Goal: Information Seeking & Learning: Learn about a topic

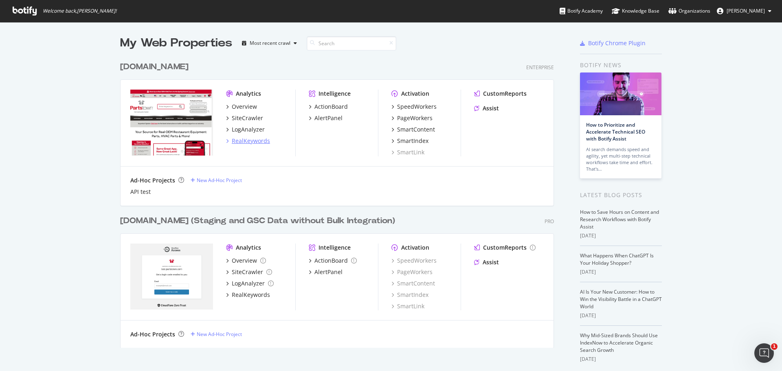
click at [250, 140] on div "RealKeywords" at bounding box center [251, 141] width 38 height 8
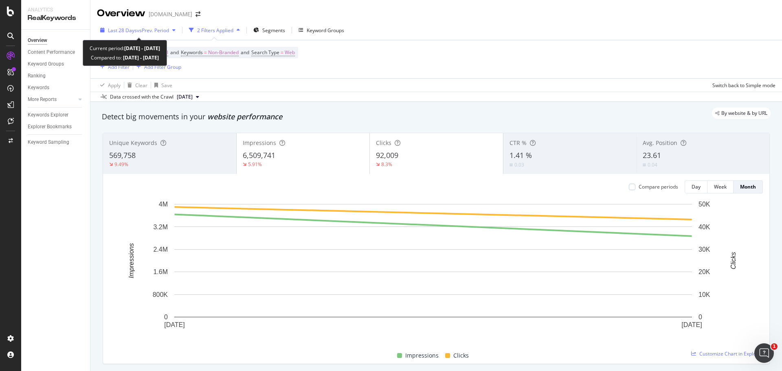
click at [142, 27] on span "vs Prev. Period" at bounding box center [153, 30] width 32 height 7
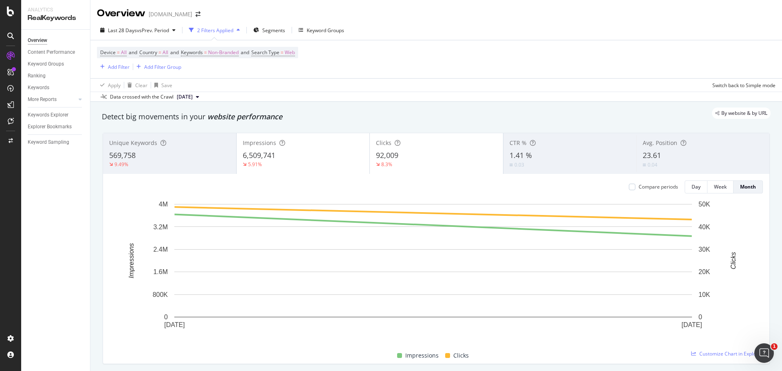
click at [379, 65] on div "Device = All and Country = All and Keywords = Non-Branded and Search Type = Web…" at bounding box center [436, 59] width 679 height 38
click at [268, 31] on span "Segments" at bounding box center [273, 30] width 23 height 7
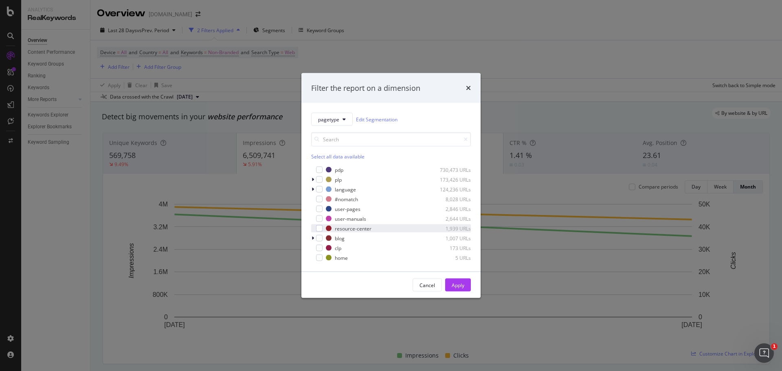
click at [323, 231] on div "resource-center 1,939 URLs" at bounding box center [391, 228] width 160 height 8
click at [319, 240] on div "modal" at bounding box center [319, 238] width 7 height 7
click at [455, 288] on div "Apply" at bounding box center [458, 284] width 13 height 7
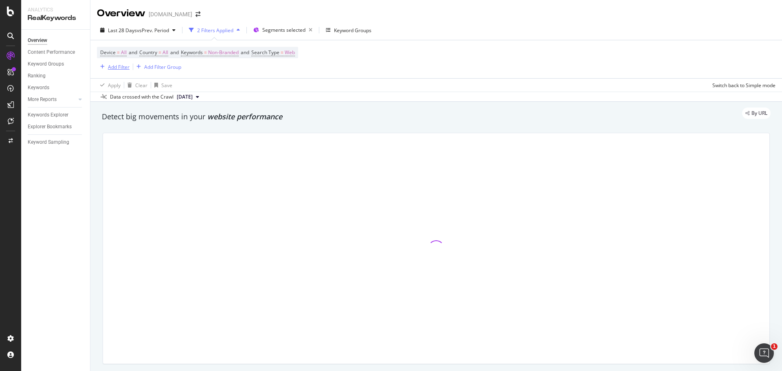
click at [117, 65] on div "Add Filter" at bounding box center [119, 67] width 22 height 7
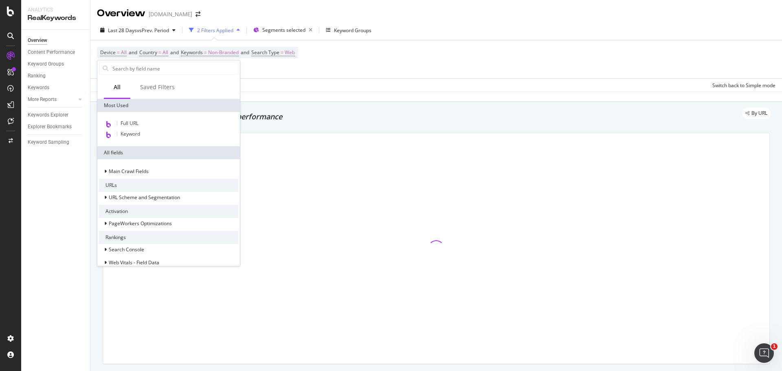
click at [360, 66] on div "Device = All and Country = All and Keywords = Non-Branded and Search Type = Web…" at bounding box center [436, 59] width 679 height 38
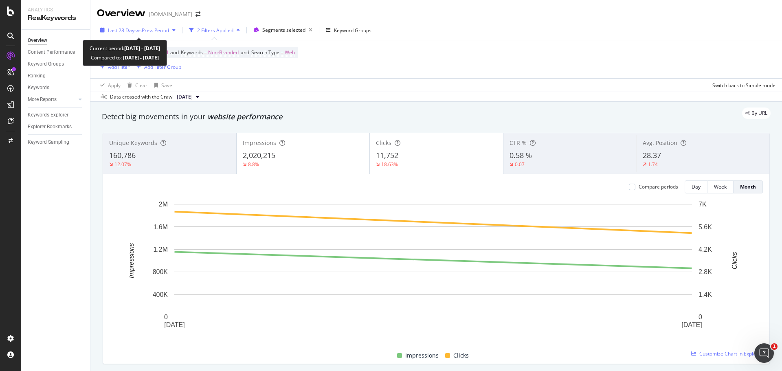
click at [143, 31] on span "vs Prev. Period" at bounding box center [153, 30] width 32 height 7
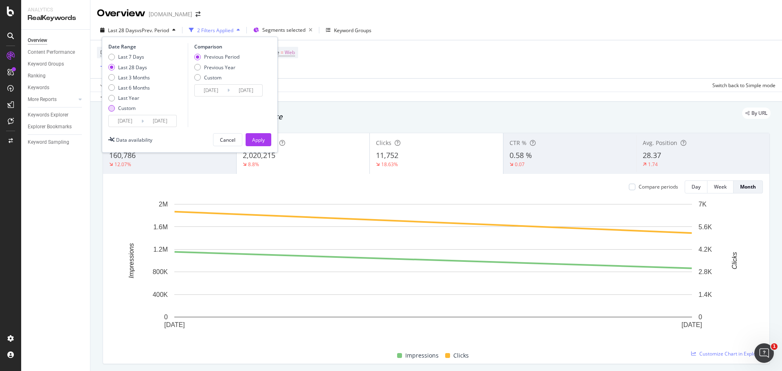
click at [112, 110] on div "Custom" at bounding box center [111, 108] width 7 height 7
click at [123, 119] on input "[DATE]" at bounding box center [125, 120] width 33 height 11
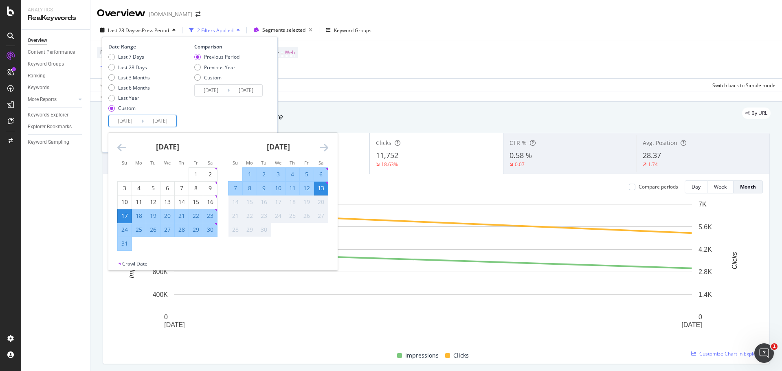
click at [119, 147] on icon "Move backward to switch to the previous month." at bounding box center [121, 148] width 9 height 10
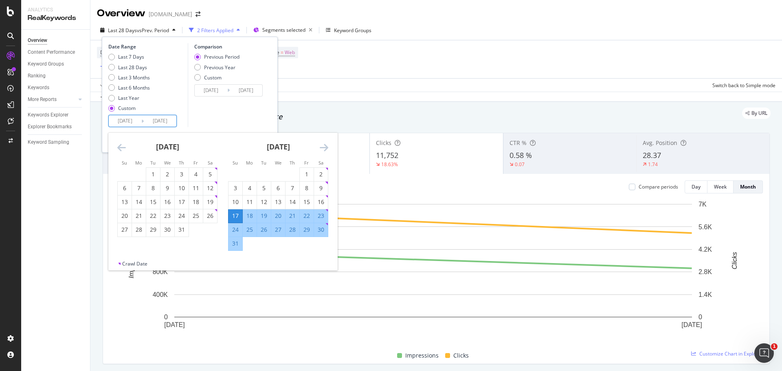
click at [119, 147] on icon "Move backward to switch to the previous month." at bounding box center [121, 148] width 9 height 10
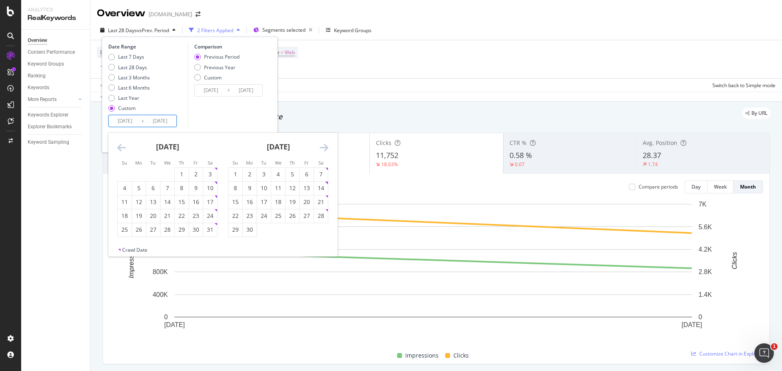
click at [119, 147] on icon "Move backward to switch to the previous month." at bounding box center [121, 148] width 9 height 10
click at [210, 172] on div "1" at bounding box center [210, 174] width 14 height 8
type input "[DATE]"
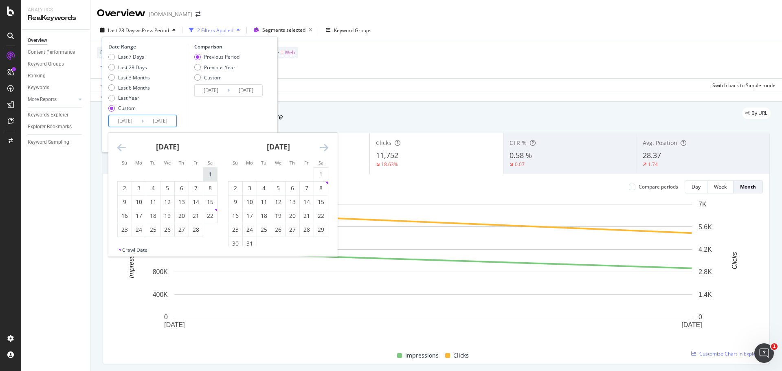
type input "[DATE]"
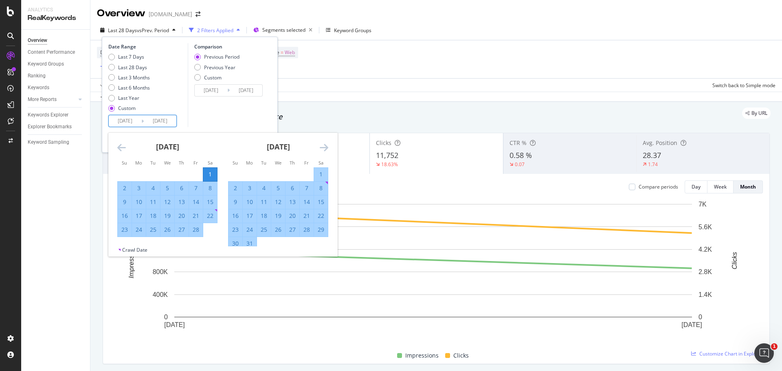
click at [328, 148] on icon "Move forward to switch to the next month." at bounding box center [324, 148] width 9 height 10
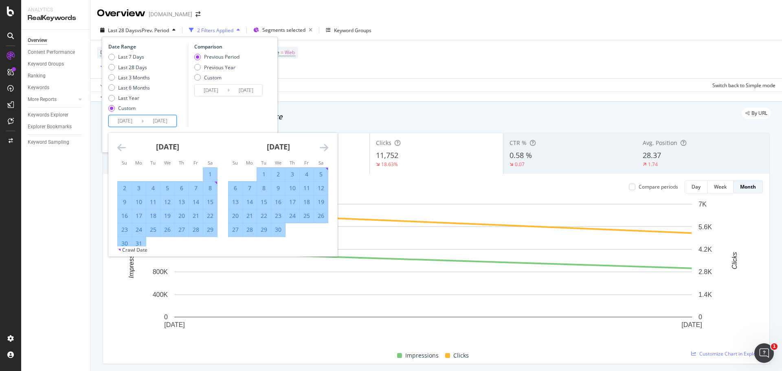
click at [327, 148] on icon "Move forward to switch to the next month." at bounding box center [324, 148] width 9 height 10
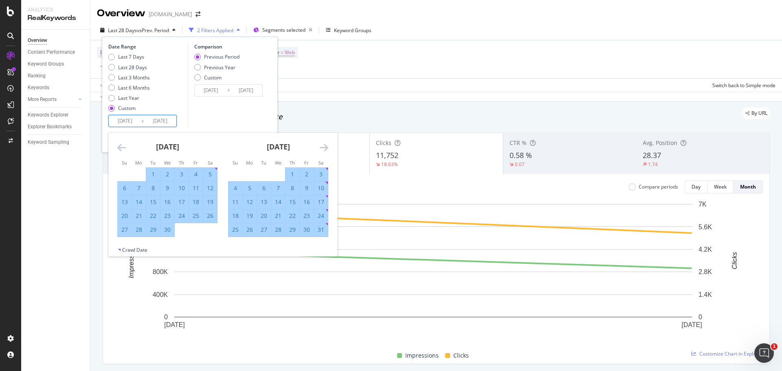
click at [327, 148] on icon "Move forward to switch to the next month." at bounding box center [324, 148] width 9 height 10
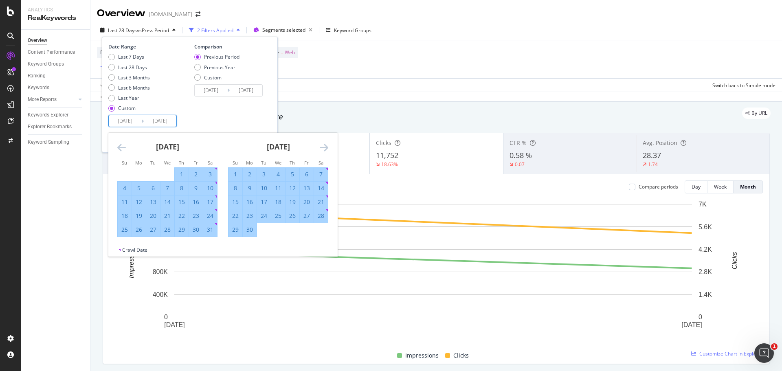
click at [327, 148] on icon "Move forward to switch to the next month." at bounding box center [324, 148] width 9 height 10
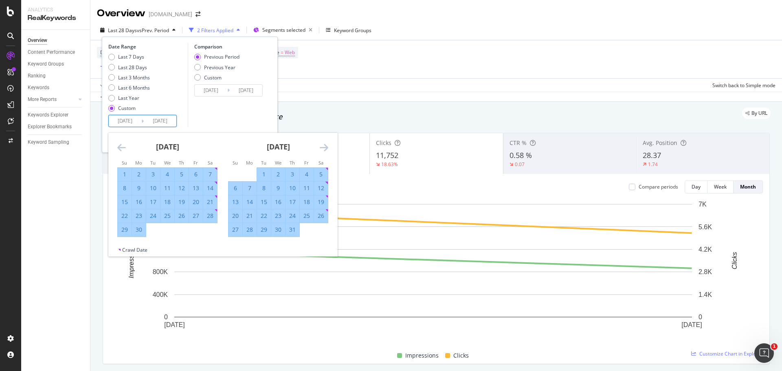
click at [327, 148] on icon "Move forward to switch to the next month." at bounding box center [324, 148] width 9 height 10
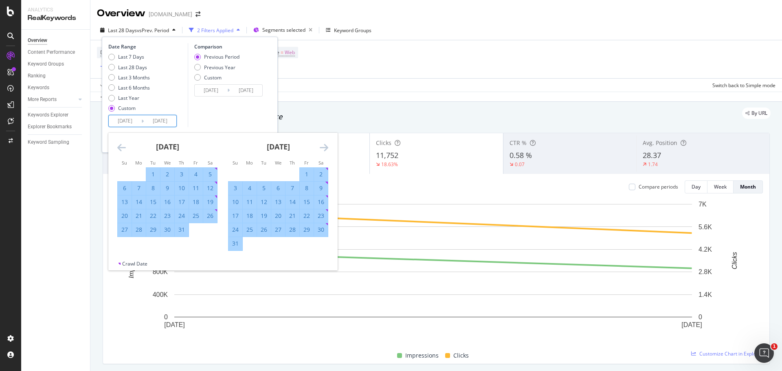
click at [238, 244] on div "31" at bounding box center [236, 244] width 14 height 8
type input "[DATE]"
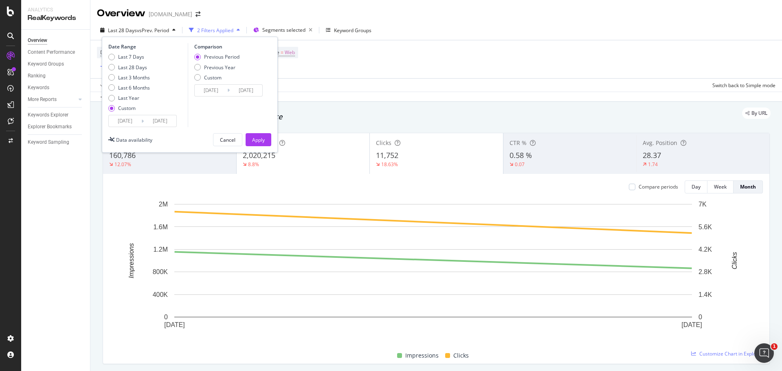
click at [216, 88] on input "[DATE]" at bounding box center [211, 90] width 33 height 11
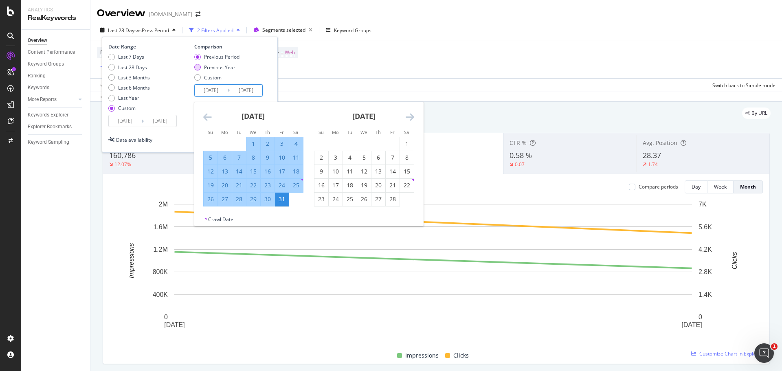
click at [201, 67] on div "Previous Year" at bounding box center [216, 67] width 45 height 7
type input "[DATE]"
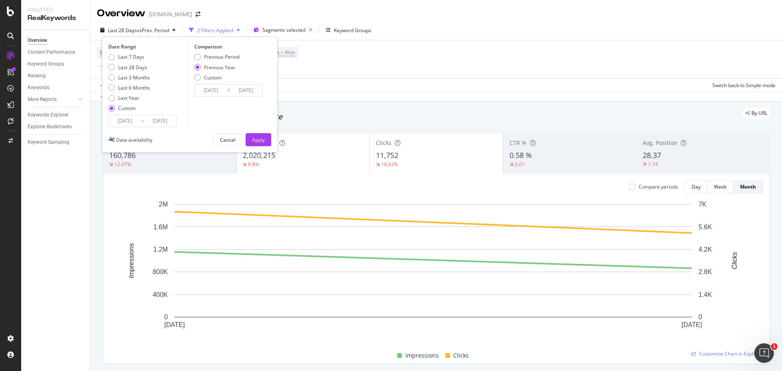
click at [214, 93] on input "[DATE]" at bounding box center [211, 90] width 33 height 11
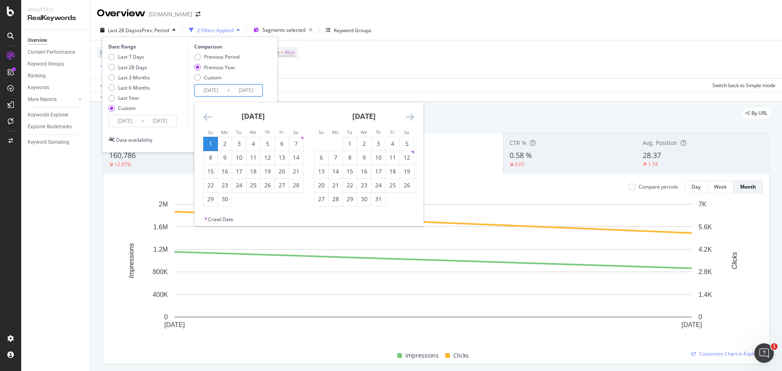
click at [223, 91] on input "[DATE]" at bounding box center [211, 90] width 33 height 11
type input "[DATE]"
click at [249, 90] on input "[DATE]" at bounding box center [246, 90] width 33 height 11
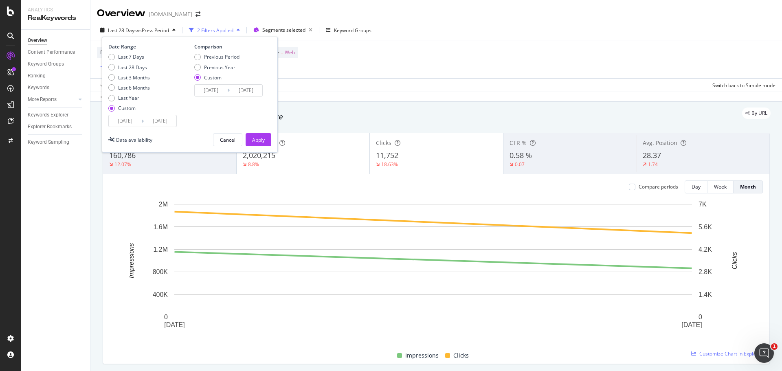
click at [255, 90] on input "[DATE]" at bounding box center [246, 90] width 33 height 11
type input "[DATE]"
click at [266, 137] on button "Apply" at bounding box center [259, 139] width 26 height 13
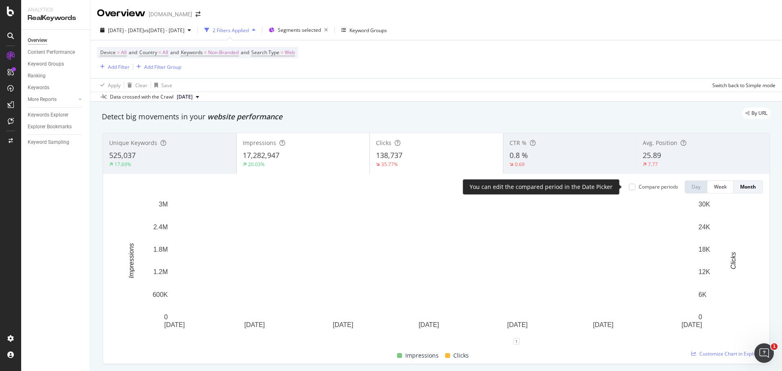
click at [630, 187] on div "Compare periods" at bounding box center [653, 186] width 49 height 7
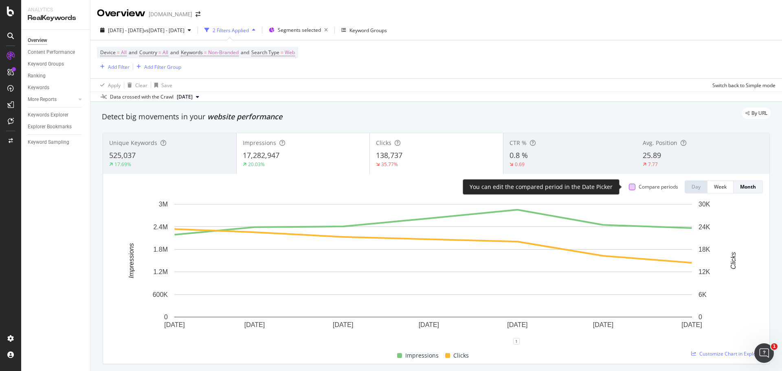
click at [629, 187] on div at bounding box center [632, 187] width 7 height 7
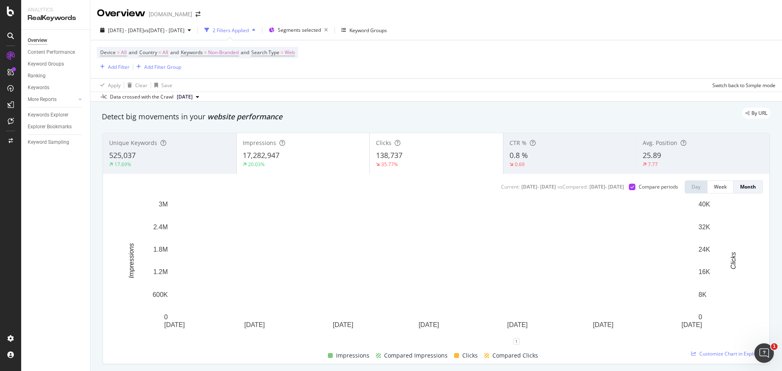
click at [428, 156] on div "138,737" at bounding box center [436, 155] width 121 height 11
